Goal: Task Accomplishment & Management: Manage account settings

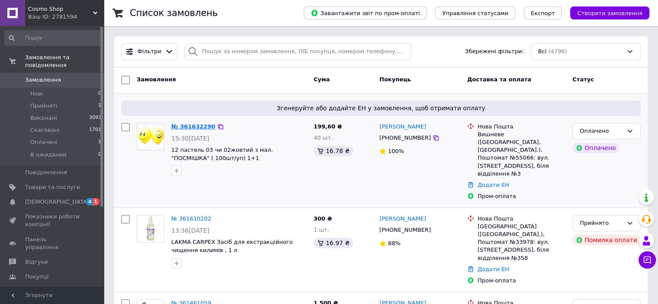
click at [192, 125] on link "№ 361632290" at bounding box center [193, 126] width 44 height 6
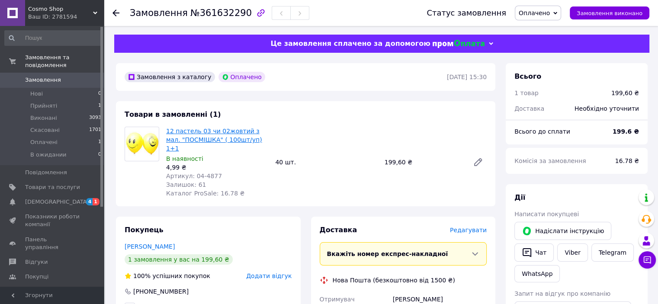
click at [206, 138] on link "12 пастель 03 чи 02жовтий з мал. "ПОСМІШКА" ( 100шт/уп) 1+1" at bounding box center [214, 140] width 96 height 24
drag, startPoint x: 193, startPoint y: 167, endPoint x: 201, endPoint y: 168, distance: 7.8
click at [201, 173] on span "Артикул: 04-4877" at bounding box center [194, 176] width 56 height 7
copy span "04-"
click at [170, 163] on div "4,99 ₴" at bounding box center [217, 167] width 102 height 9
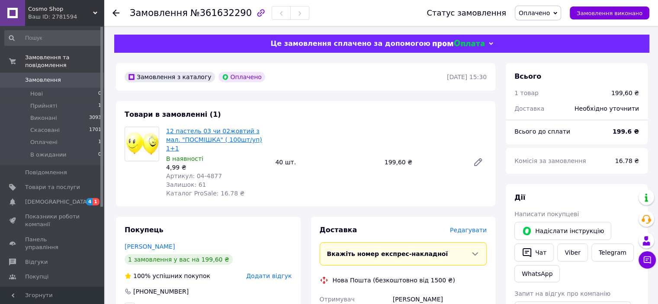
click at [209, 136] on span "12 пастель 03 чи 02жовтий з мал. "ПОСМІШКА" ( 100шт/уп) 1+1" at bounding box center [217, 140] width 102 height 26
click at [225, 142] on link "12 пастель 03 чи 02жовтий з мал. "ПОСМІШКА" ( 100шт/уп) 1+1" at bounding box center [214, 140] width 96 height 24
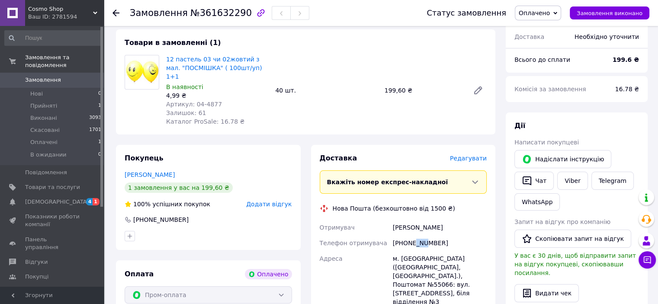
drag, startPoint x: 413, startPoint y: 235, endPoint x: 422, endPoint y: 236, distance: 8.7
click at [422, 236] on div "[PHONE_NUMBER]" at bounding box center [439, 243] width 97 height 16
click at [557, 13] on icon at bounding box center [555, 13] width 4 height 3
click at [544, 55] on li "Скасовано" at bounding box center [537, 56] width 45 height 13
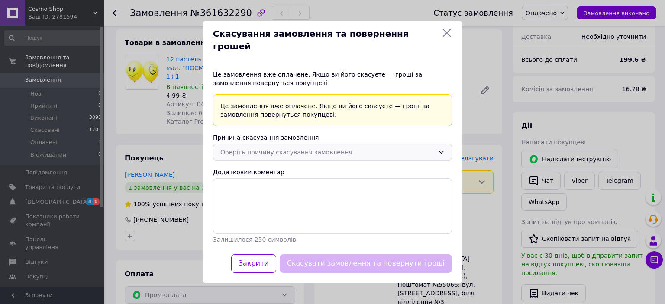
click at [297, 148] on div "Оберіть причину скасування замовлення" at bounding box center [327, 153] width 214 height 10
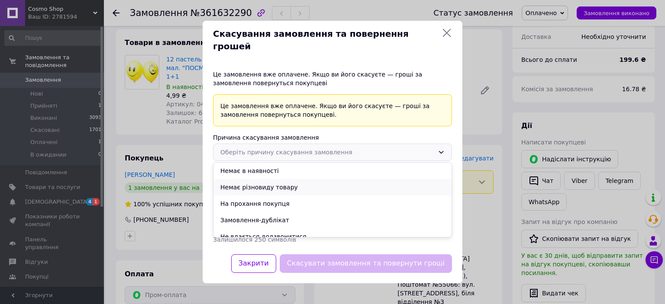
click at [251, 182] on li "Немає різновиду товару" at bounding box center [332, 187] width 238 height 16
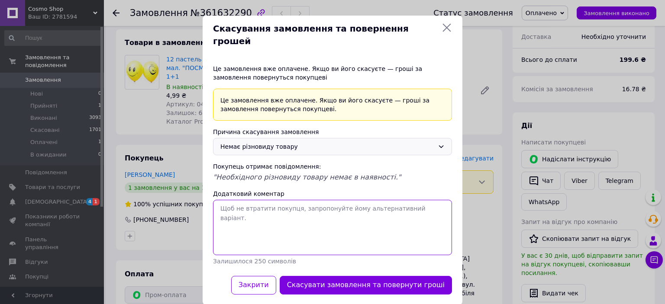
click at [297, 211] on textarea "Додатковий коментар" at bounding box center [332, 227] width 239 height 55
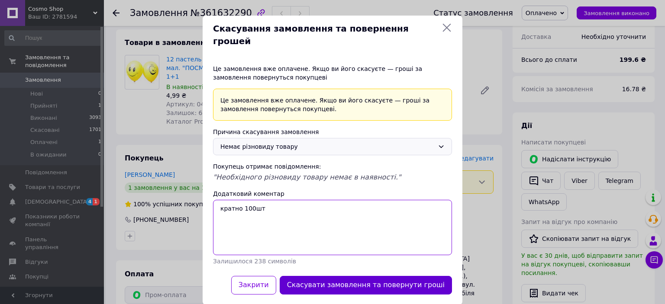
type textarea "кратно 100шт"
click at [369, 276] on button "Скасувати замовлення та повернути гроші" at bounding box center [366, 285] width 172 height 19
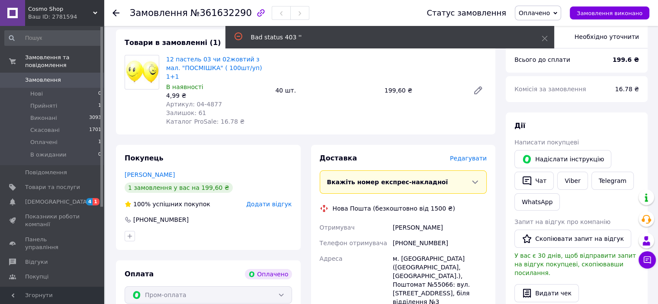
click at [115, 10] on use at bounding box center [116, 13] width 7 height 7
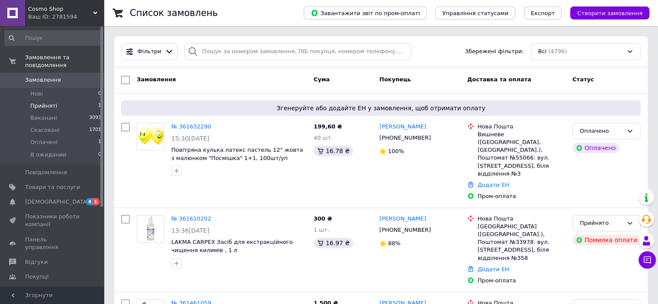
click at [40, 102] on span "Прийняті" at bounding box center [43, 106] width 27 height 8
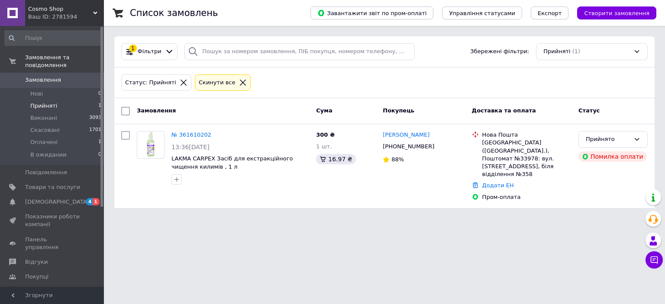
click at [214, 81] on div "Cкинути все" at bounding box center [217, 82] width 40 height 9
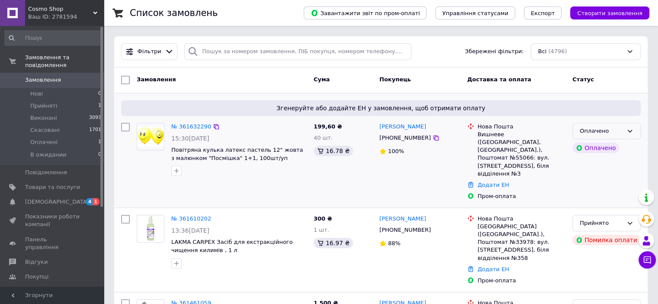
click at [621, 125] on div "Оплачено" at bounding box center [607, 131] width 68 height 17
click at [592, 180] on li "Скасовано" at bounding box center [607, 181] width 68 height 16
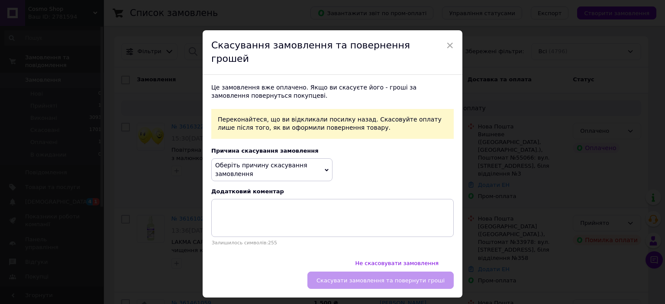
click at [274, 160] on span "Оберіть причину скасування замовлення" at bounding box center [271, 169] width 121 height 23
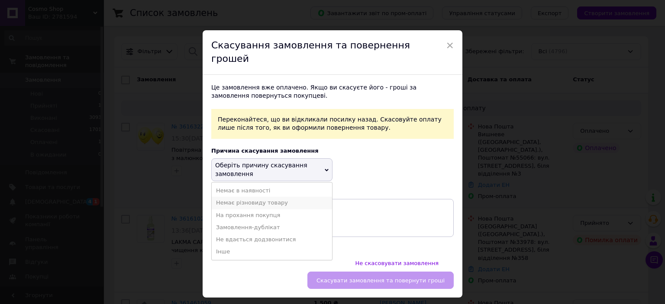
click at [235, 197] on li "Немає різновиду товару" at bounding box center [272, 203] width 120 height 12
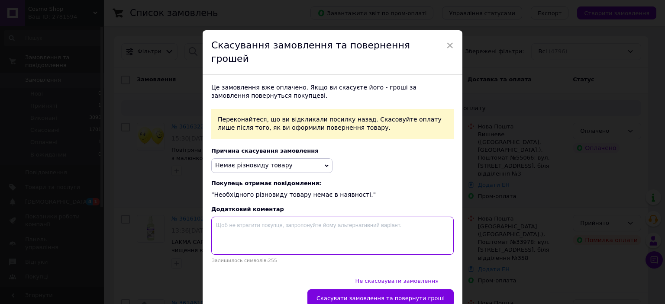
click at [248, 221] on textarea at bounding box center [332, 236] width 242 height 38
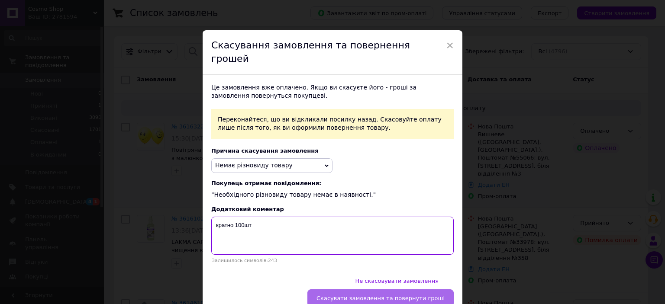
type textarea "кратно 100шт"
click at [384, 295] on span "Скасувати замовлення та повернути гроші" at bounding box center [380, 298] width 128 height 6
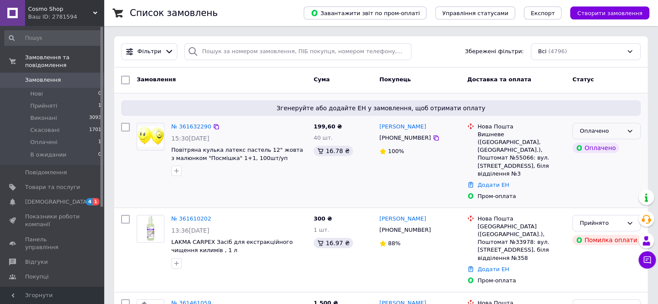
click at [618, 127] on div "Оплачено" at bounding box center [601, 131] width 43 height 9
click at [597, 177] on li "Скасовано" at bounding box center [607, 181] width 68 height 16
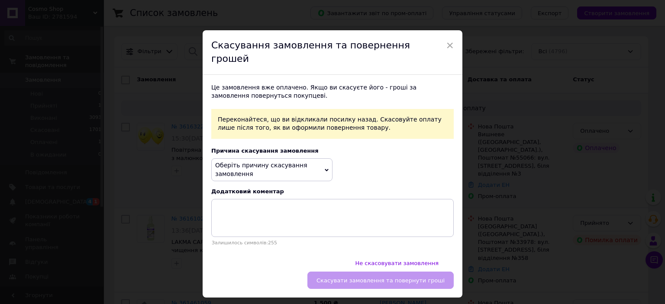
click at [242, 162] on span "Оберіть причину скасування замовлення" at bounding box center [261, 170] width 92 height 16
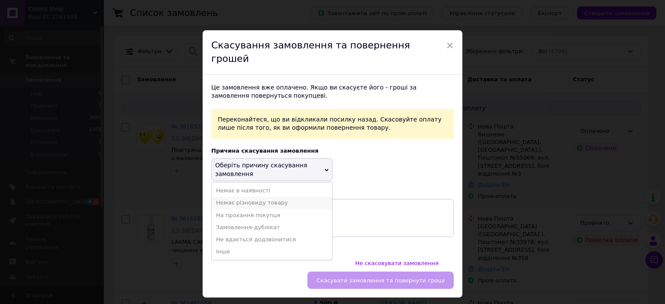
click at [231, 197] on li "Немає різновиду товару" at bounding box center [272, 203] width 120 height 12
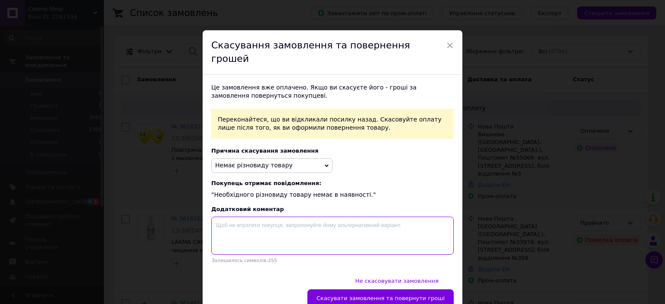
click at [254, 223] on textarea at bounding box center [332, 236] width 242 height 38
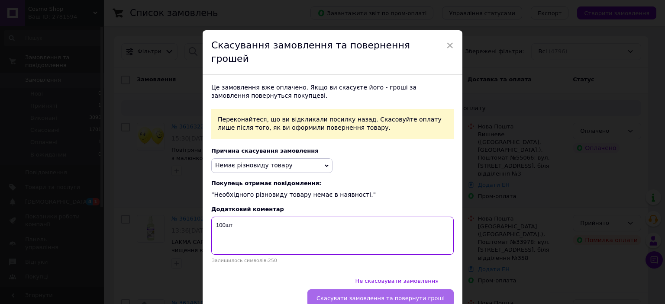
type textarea "100шт"
click at [400, 295] on span "Скасувати замовлення та повернути гроші" at bounding box center [380, 298] width 128 height 6
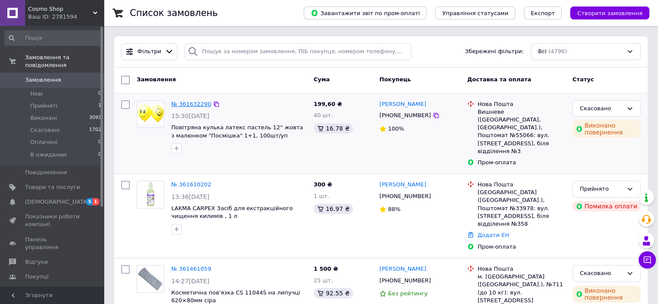
click at [201, 101] on link "№ 361632290" at bounding box center [191, 104] width 40 height 6
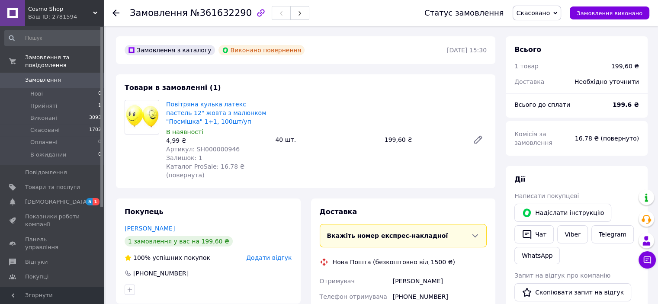
click at [116, 11] on icon at bounding box center [116, 13] width 7 height 7
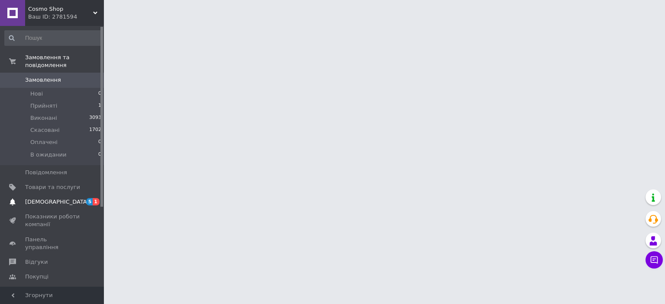
click at [32, 198] on span "[DEMOGRAPHIC_DATA]" at bounding box center [57, 202] width 64 height 8
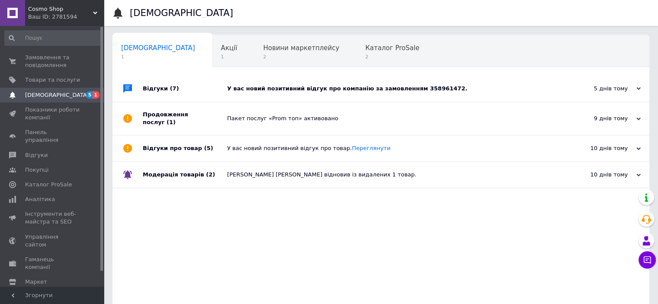
click at [322, 86] on div "У вас новий позитивний відгук про компанію за замовленням 358961472." at bounding box center [390, 89] width 327 height 8
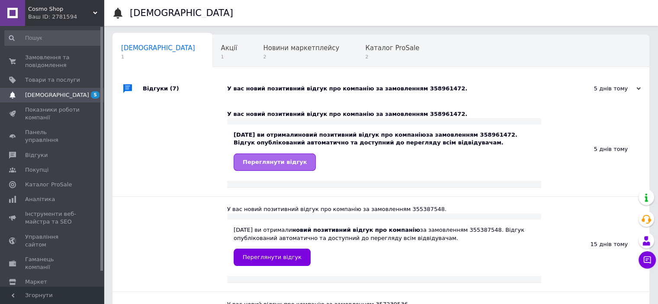
click at [279, 165] on span "Переглянути відгук" at bounding box center [275, 162] width 64 height 6
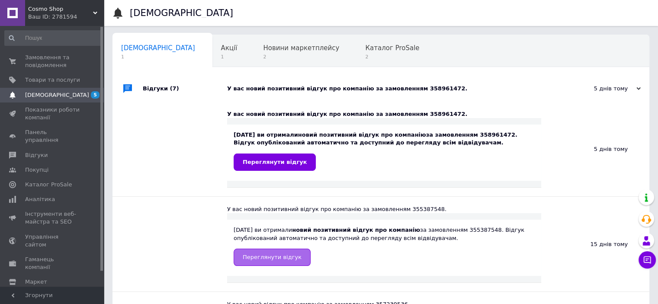
click at [264, 257] on span "Переглянути відгук" at bounding box center [272, 257] width 59 height 6
click at [36, 111] on span "Показники роботи компанії" at bounding box center [52, 114] width 55 height 16
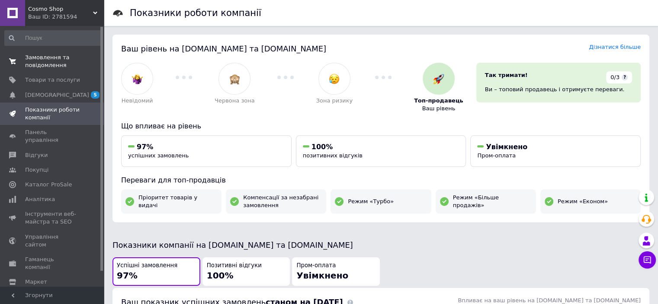
click at [38, 63] on span "Замовлення та повідомлення" at bounding box center [52, 62] width 55 height 16
